Goal: Task Accomplishment & Management: Use online tool/utility

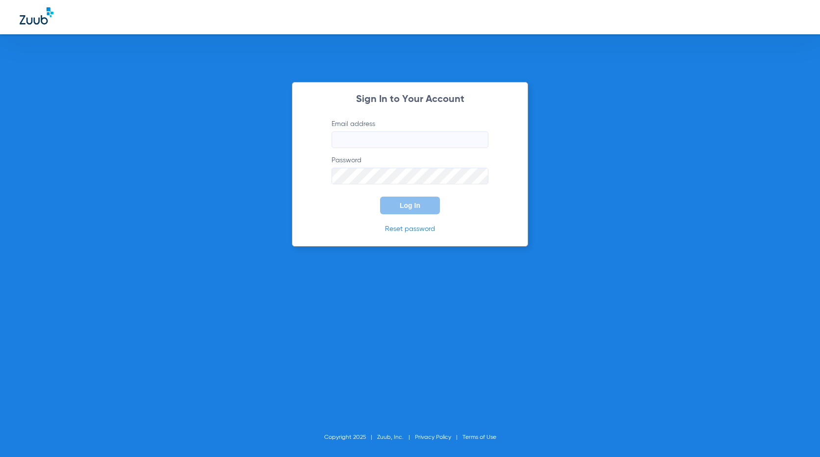
type input "[EMAIL_ADDRESS][DOMAIN_NAME]"
click at [418, 208] on span "Log In" at bounding box center [410, 205] width 21 height 8
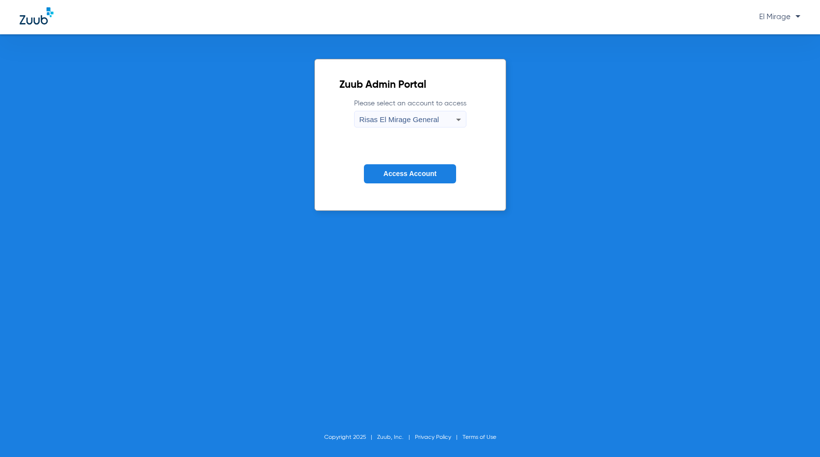
click at [413, 182] on button "Access Account" at bounding box center [410, 173] width 92 height 19
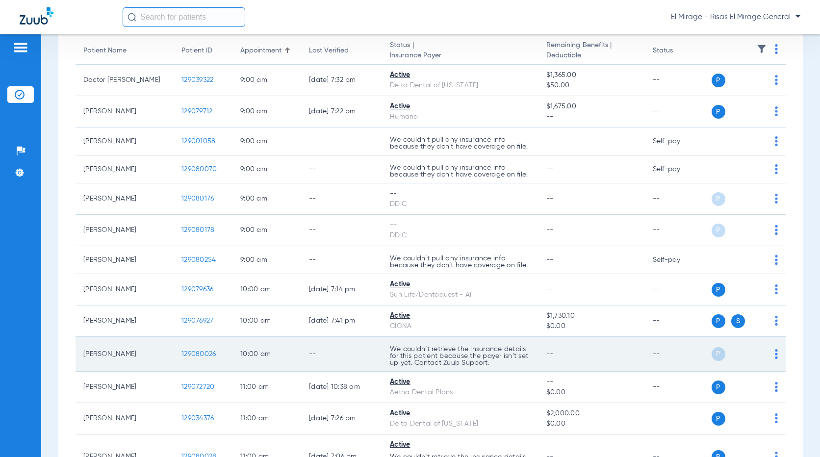
scroll to position [147, 0]
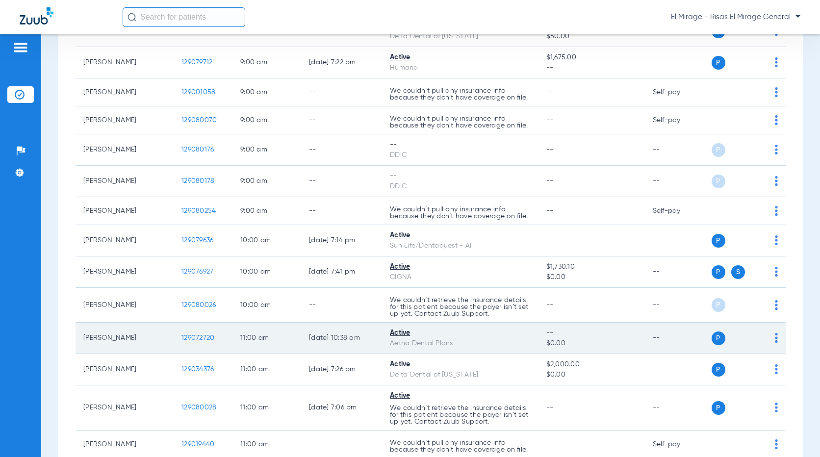
click at [770, 337] on td "P S" at bounding box center [748, 338] width 75 height 31
click at [775, 337] on img at bounding box center [776, 338] width 3 height 10
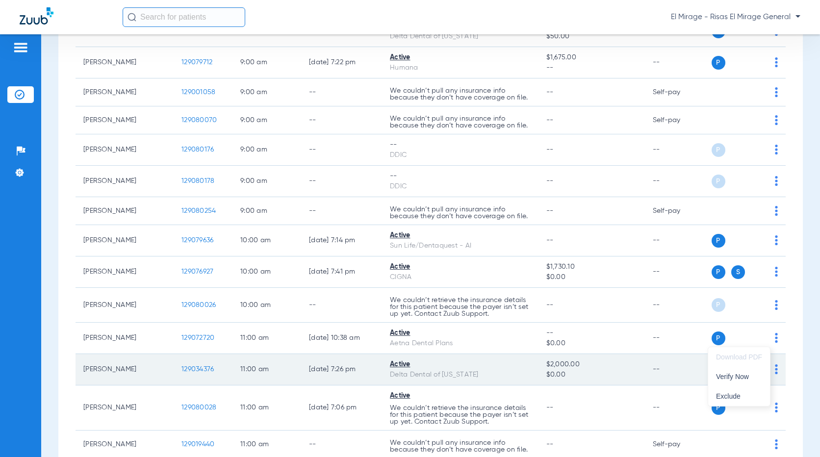
click at [735, 380] on button "Verify Now" at bounding box center [739, 377] width 62 height 20
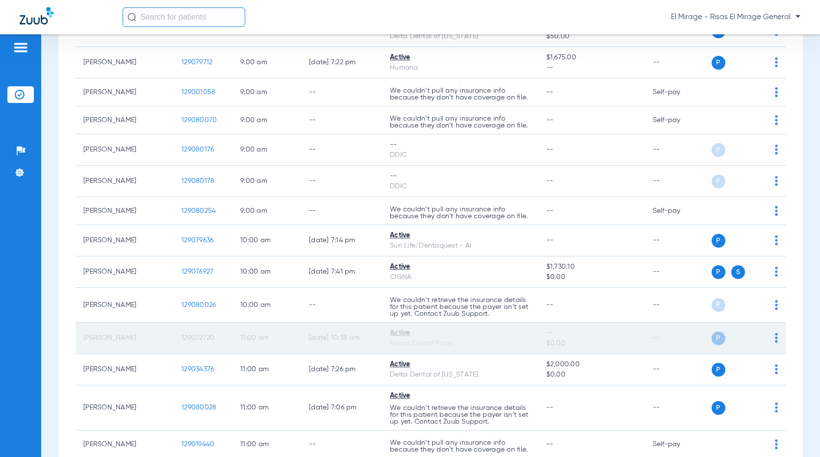
click at [772, 335] on td "P S" at bounding box center [748, 338] width 75 height 31
click at [775, 337] on img at bounding box center [776, 338] width 3 height 10
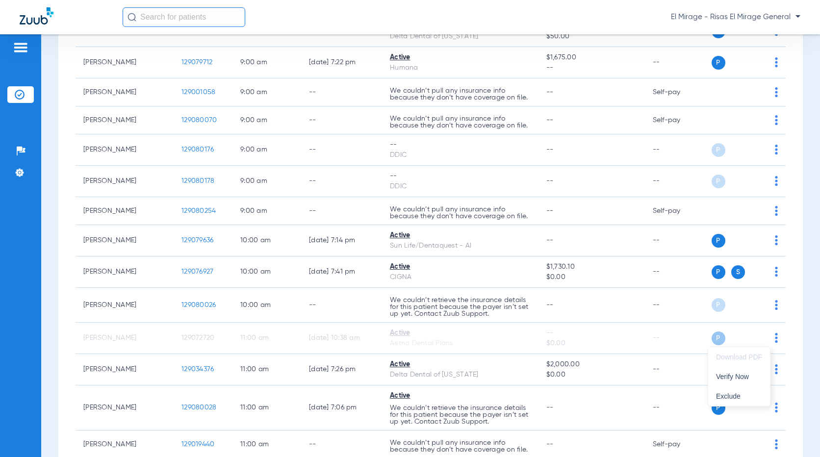
click at [653, 304] on div at bounding box center [410, 228] width 820 height 457
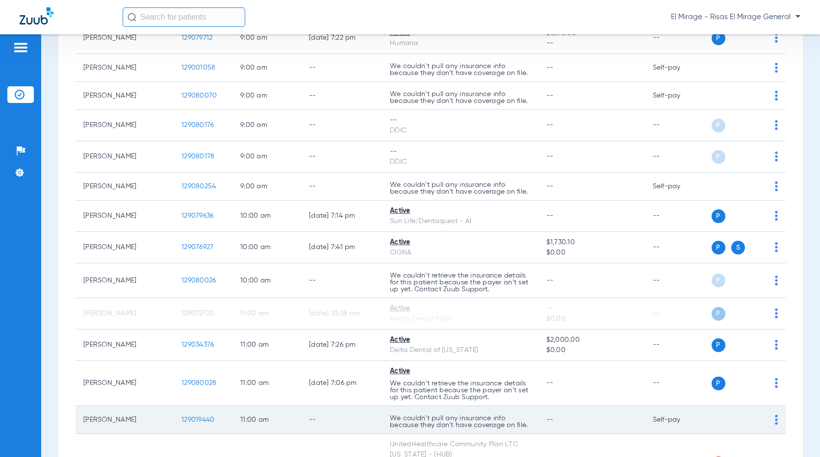
scroll to position [196, 0]
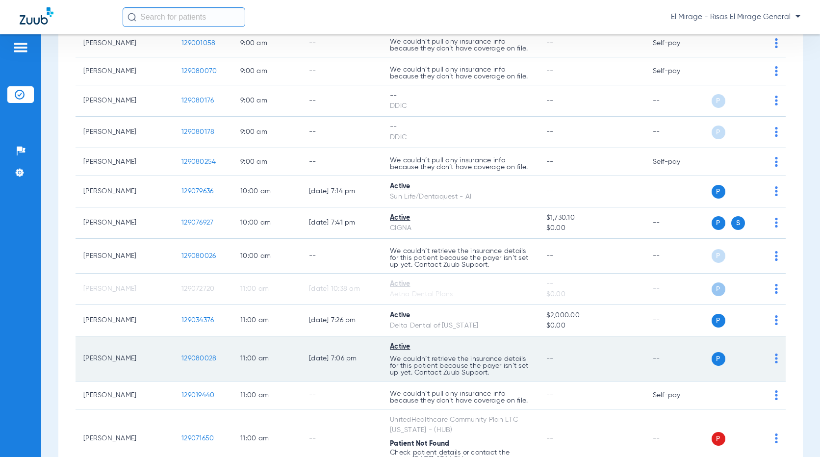
click at [764, 361] on div "P S" at bounding box center [744, 359] width 67 height 14
click at [775, 361] on img at bounding box center [776, 358] width 3 height 10
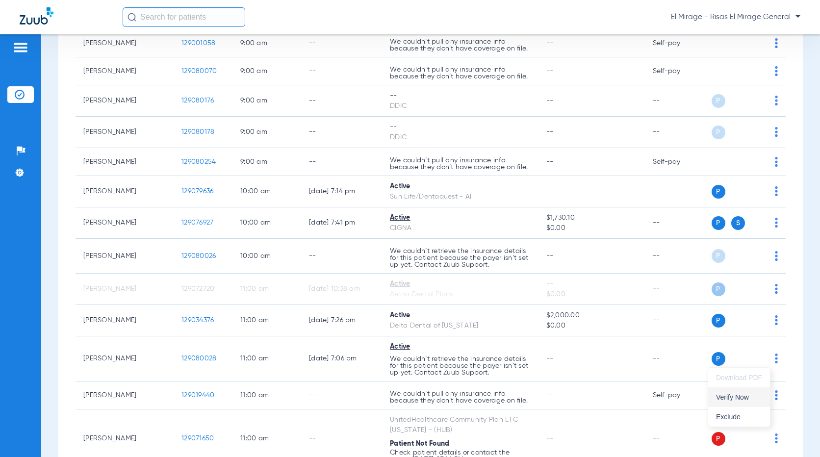
click at [731, 394] on span "Verify Now" at bounding box center [739, 397] width 46 height 7
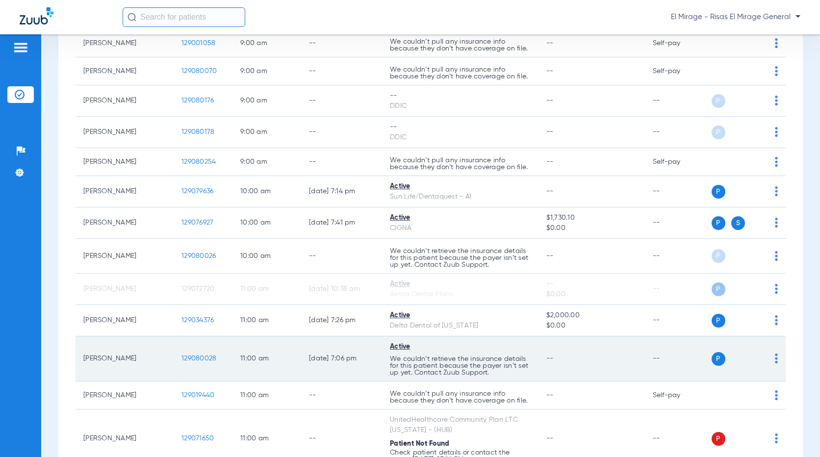
click at [771, 360] on td "P S" at bounding box center [748, 358] width 75 height 45
click at [775, 360] on img at bounding box center [776, 358] width 3 height 10
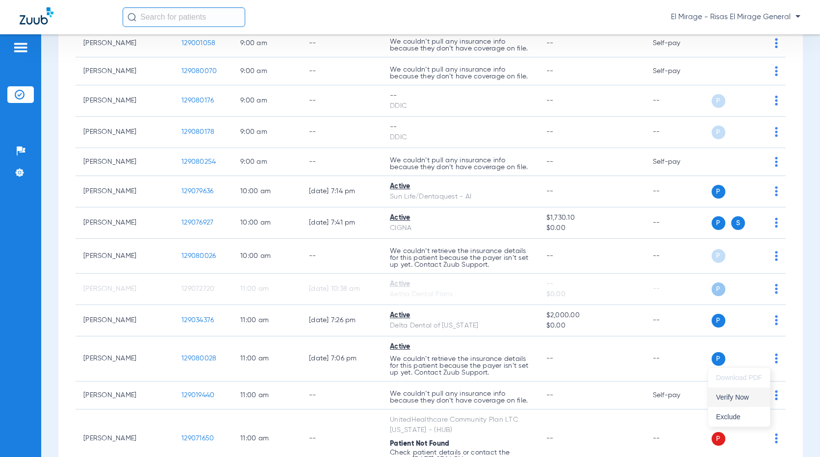
click at [728, 394] on span "Verify Now" at bounding box center [739, 397] width 46 height 7
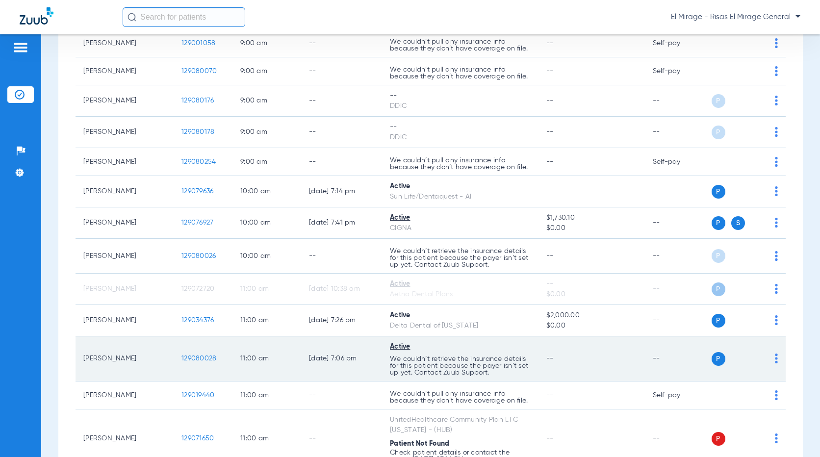
click at [775, 359] on img at bounding box center [776, 358] width 3 height 10
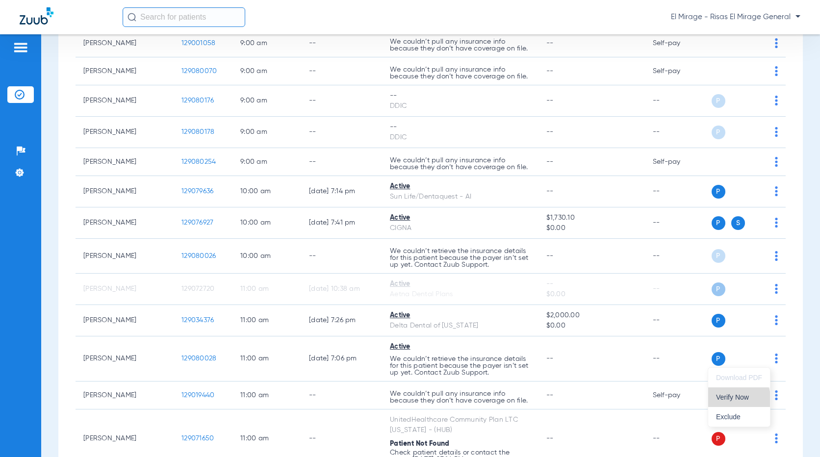
click at [732, 400] on span "Verify Now" at bounding box center [739, 397] width 46 height 7
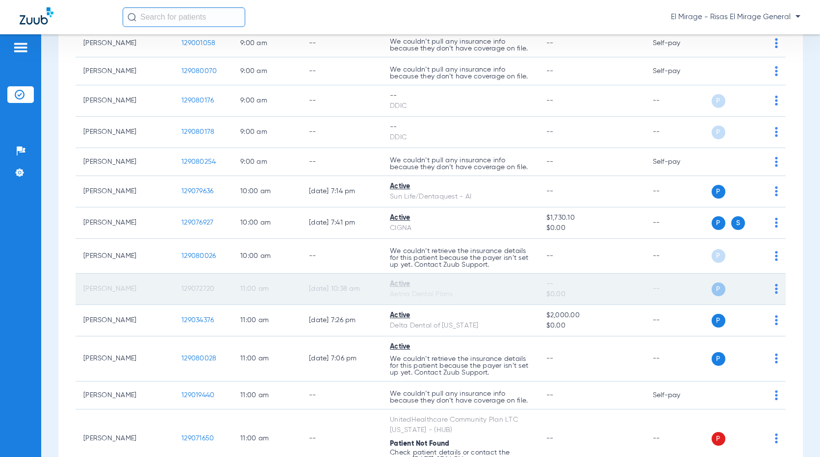
click at [765, 287] on div "P S" at bounding box center [744, 289] width 67 height 14
click at [775, 290] on img at bounding box center [776, 289] width 3 height 10
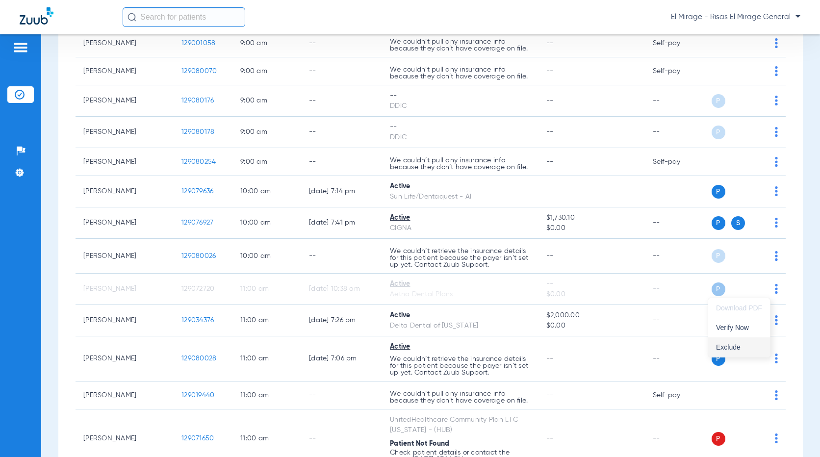
click at [739, 350] on span "Exclude" at bounding box center [739, 347] width 46 height 7
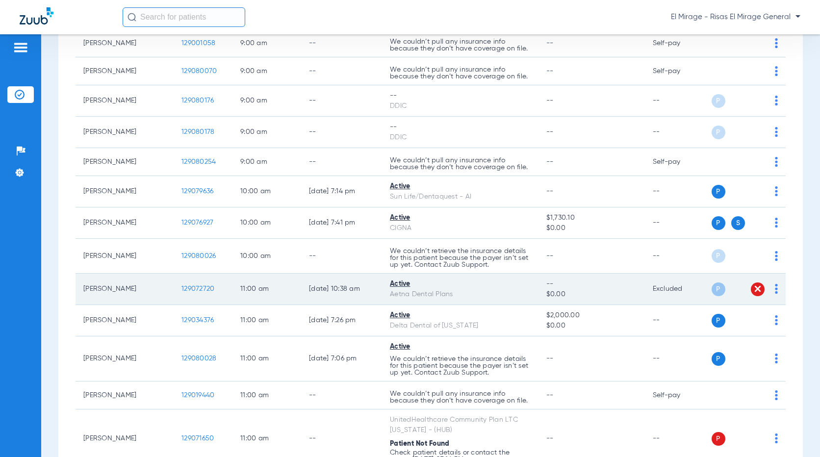
click at [752, 287] on img at bounding box center [757, 289] width 10 height 10
click at [777, 290] on td "P S" at bounding box center [748, 289] width 75 height 31
click at [755, 291] on span at bounding box center [757, 289] width 14 height 14
click at [773, 292] on td "P S" at bounding box center [748, 289] width 75 height 31
click at [775, 292] on img at bounding box center [776, 289] width 3 height 10
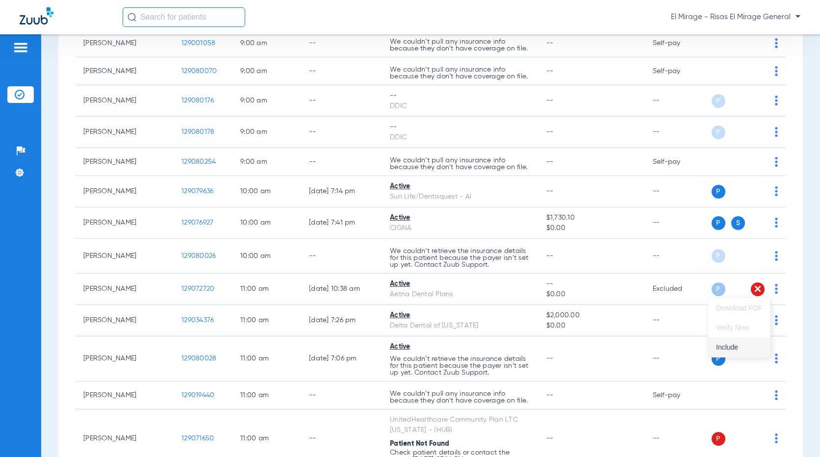
click at [736, 345] on span "Include" at bounding box center [739, 347] width 46 height 7
